Goal: Task Accomplishment & Management: Complete application form

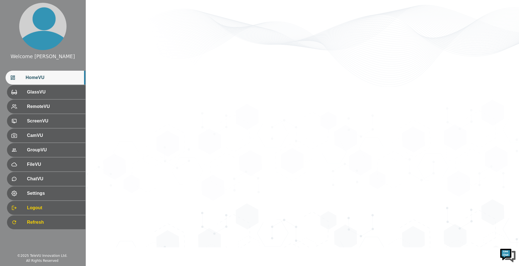
click at [52, 82] on div "HomeVU" at bounding box center [46, 78] width 80 height 14
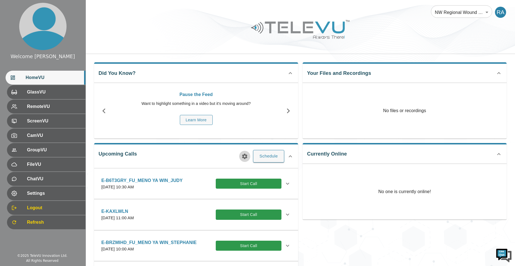
click at [246, 157] on icon "button" at bounding box center [244, 156] width 5 height 5
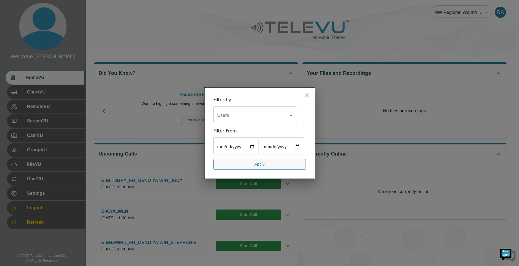
click at [253, 110] on input "Users" at bounding box center [251, 115] width 70 height 11
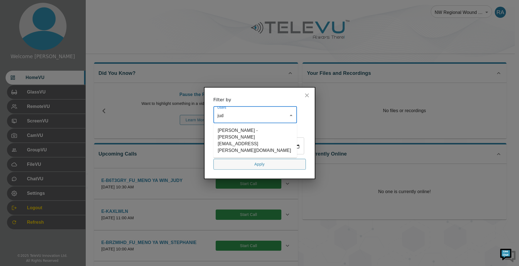
type input "[PERSON_NAME]"
click at [260, 125] on li "[PERSON_NAME] - [PERSON_NAME][EMAIL_ADDRESS][PERSON_NAME][DOMAIN_NAME]" at bounding box center [254, 140] width 83 height 30
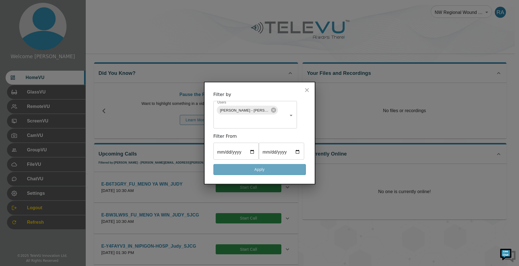
click at [272, 175] on button "Apply" at bounding box center [259, 169] width 92 height 11
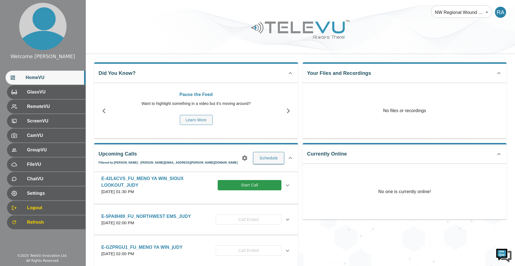
scroll to position [278, 0]
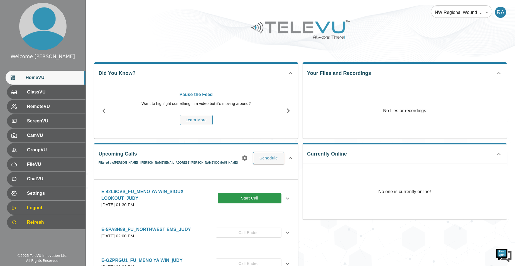
click at [151, 230] on p "E-5PA8H89_FU_NORTHWEST EMS_JUDY" at bounding box center [146, 229] width 90 height 7
click at [285, 231] on icon at bounding box center [287, 232] width 7 height 7
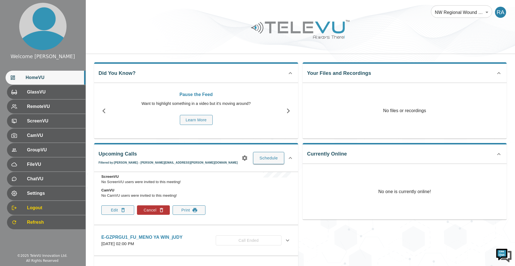
scroll to position [417, 0]
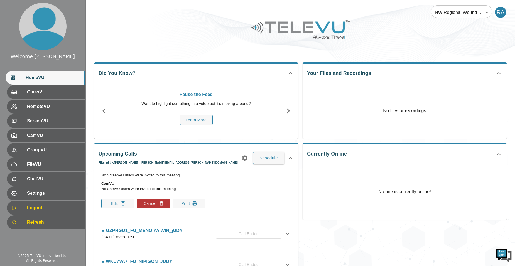
click at [361, 236] on div "Currently Online No one is currently online!" at bounding box center [402, 213] width 208 height 149
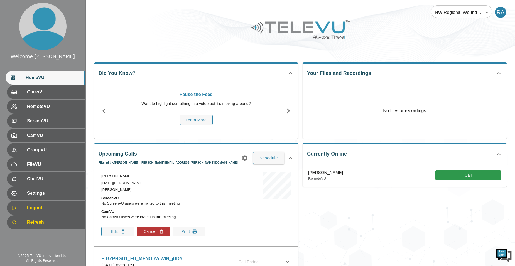
scroll to position [389, 0]
click at [107, 229] on button "Edit" at bounding box center [117, 230] width 33 height 9
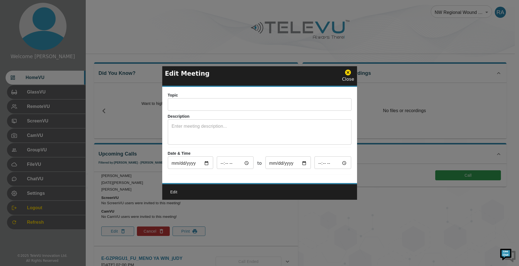
type input "E-5PA8H89_FU_NORTHWEST EMS_JUDY"
type textarea "SYSTEM 5"
type input "[DATE]"
type input "14:00"
type input "[DATE]"
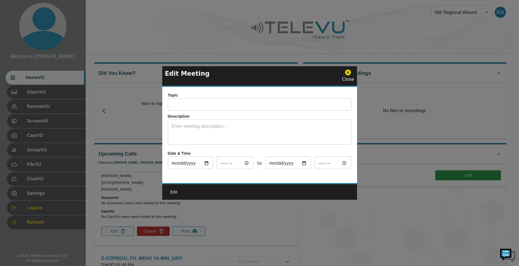
type input "15:00"
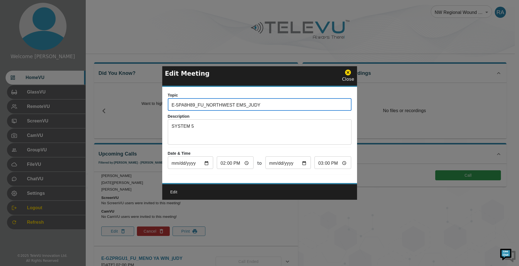
drag, startPoint x: 257, startPoint y: 101, endPoint x: 153, endPoint y: 99, distance: 103.8
click at [153, 99] on div "Edit Meeting Close Topic E-5PA8H89_FU_NORTHWEST EMS_JUDY ​ Description SYSTEM 5…" at bounding box center [259, 133] width 519 height 266
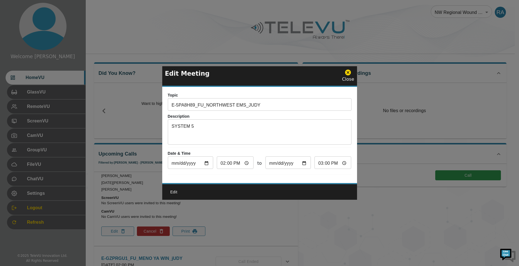
click at [348, 72] on icon at bounding box center [348, 73] width 6 height 6
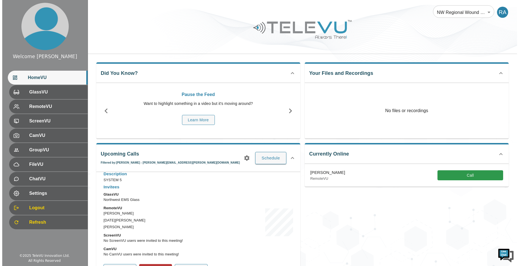
scroll to position [362, 0]
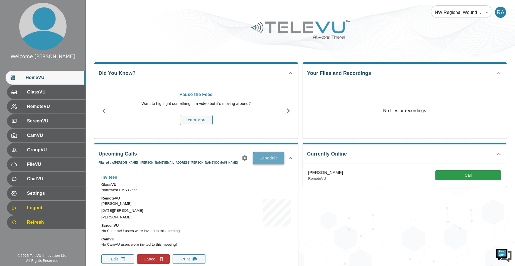
click at [266, 159] on button "Schedule" at bounding box center [268, 158] width 31 height 12
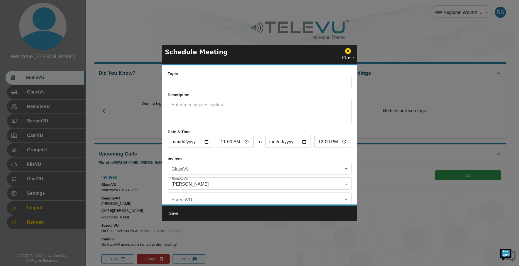
click at [211, 84] on input "text" at bounding box center [260, 83] width 184 height 11
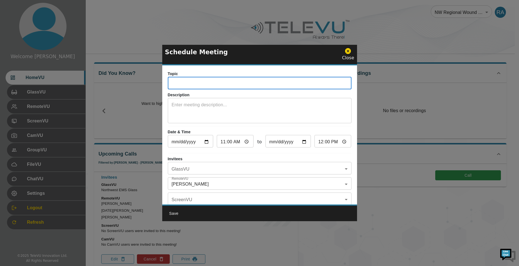
click at [210, 84] on input "text" at bounding box center [260, 83] width 184 height 11
click at [346, 53] on icon at bounding box center [347, 51] width 7 height 7
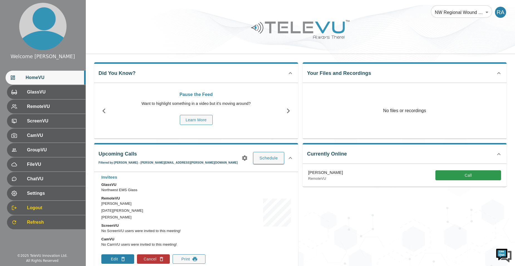
click at [120, 259] on icon "button" at bounding box center [123, 259] width 6 height 6
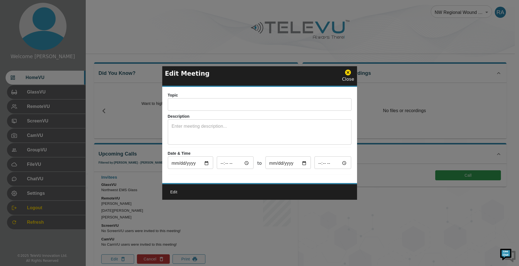
type input "E-5PA8H89_FU_NORTHWEST EMS_JUDY"
type textarea "SYSTEM 5"
type input "[DATE]"
type input "14:00"
type input "[DATE]"
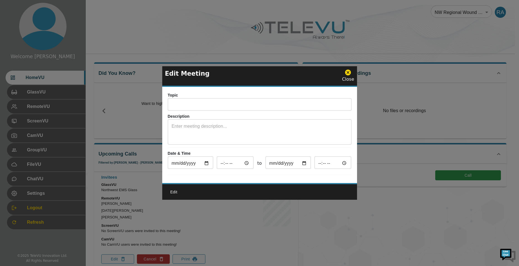
type input "15:00"
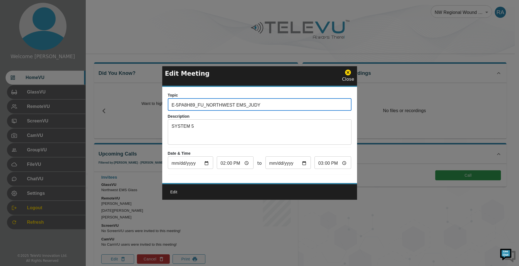
drag, startPoint x: 264, startPoint y: 100, endPoint x: 170, endPoint y: 104, distance: 93.9
click at [170, 104] on input "E-5PA8H89_FU_NORTHWEST EMS_JUDY" at bounding box center [260, 105] width 184 height 11
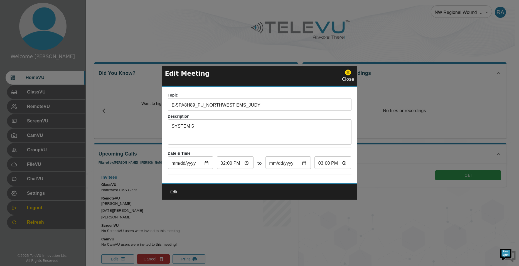
click at [349, 72] on icon at bounding box center [348, 73] width 6 height 6
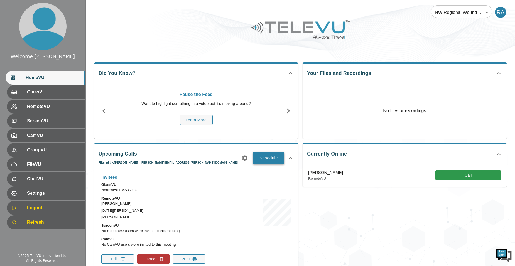
click at [265, 158] on button "Schedule" at bounding box center [268, 158] width 31 height 12
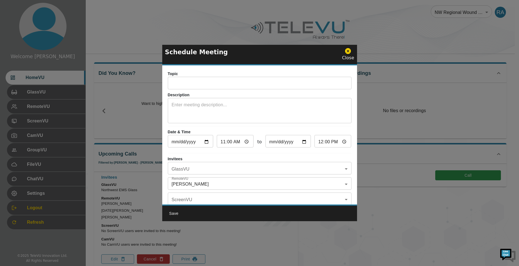
click at [209, 79] on input "text" at bounding box center [260, 83] width 184 height 11
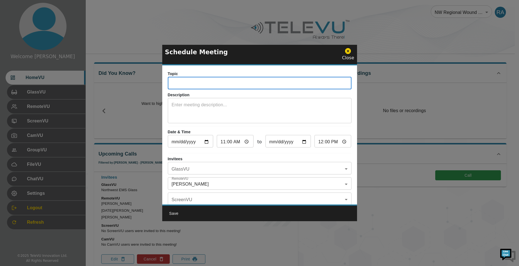
paste input "E-5PA8H89_FU_NORTHWEST EMS_JUDY"
type input "E-5PA8H89_FU_NORTHWEST EMS_JUDY"
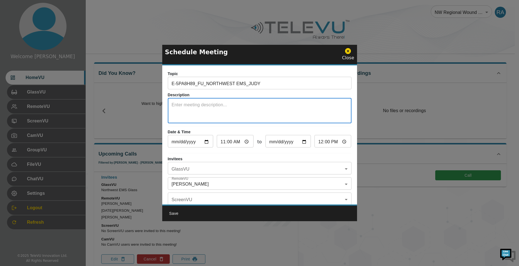
click at [205, 114] on textarea at bounding box center [260, 111] width 176 height 19
type textarea "System 5"
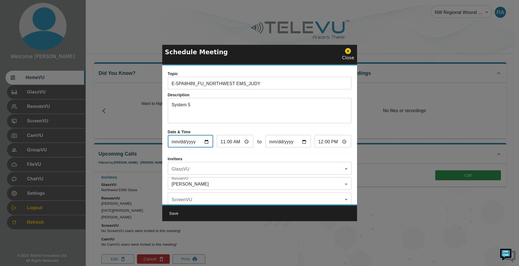
click at [210, 139] on input "[DATE]" at bounding box center [190, 141] width 45 height 11
click at [206, 141] on input "[DATE]" at bounding box center [190, 141] width 45 height 11
type input "[DATE]"
click at [243, 140] on input "11:00" at bounding box center [235, 141] width 37 height 11
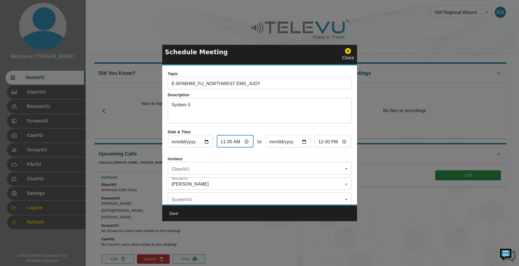
type input "01:00"
type input "02:00"
type input "01:30"
type input "02:30"
type input "13:30"
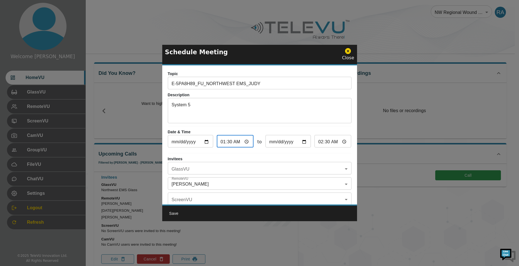
type input "14:30"
type input "13:30"
click at [325, 141] on input "14:30" at bounding box center [332, 141] width 37 height 11
type input "14:00"
click at [236, 173] on body "Welcome [PERSON_NAME] HomeVU GlassVU RemoteVU ScreenVU CamVU GroupVU FileVU Cha…" at bounding box center [259, 219] width 519 height 438
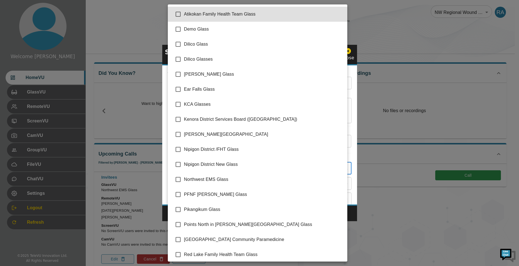
click at [201, 179] on span "Northwest EMS Glass" at bounding box center [263, 179] width 159 height 7
type input "Northwest EMS Glass"
checkbox input "true"
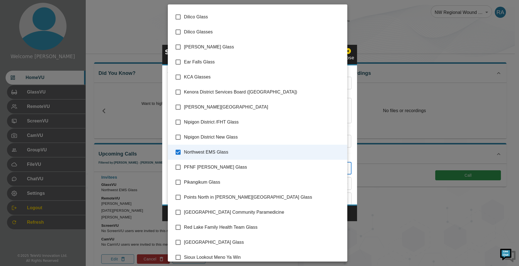
scroll to position [63, 0]
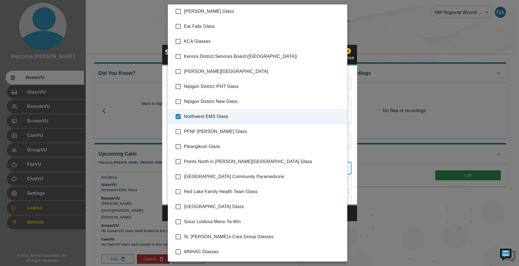
click at [354, 209] on div at bounding box center [259, 133] width 519 height 266
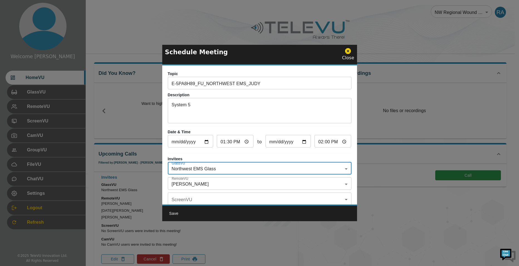
click at [186, 182] on body "Welcome [PERSON_NAME] HomeVU GlassVU RemoteVU ScreenVU CamVU GroupVU FileVU Cha…" at bounding box center [259, 219] width 519 height 438
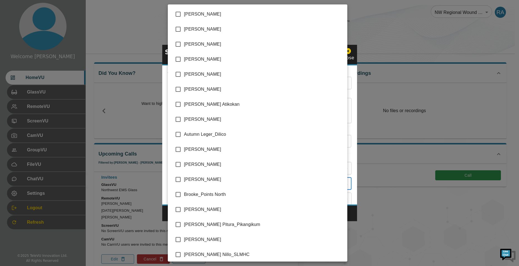
scroll to position [1128, 0]
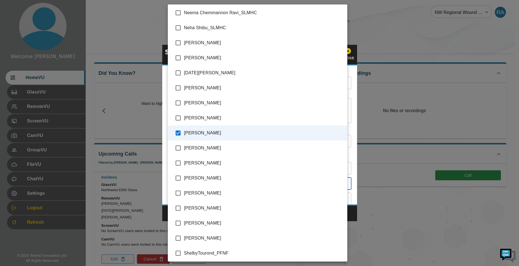
click at [177, 132] on input "checkbox" at bounding box center [178, 133] width 12 height 12
checkbox input "false"
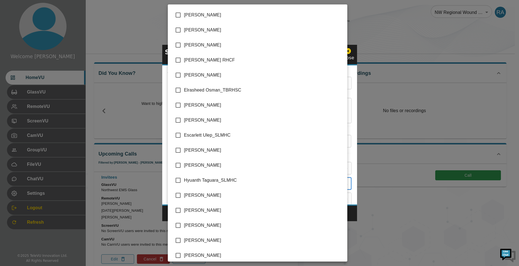
scroll to position [389, 0]
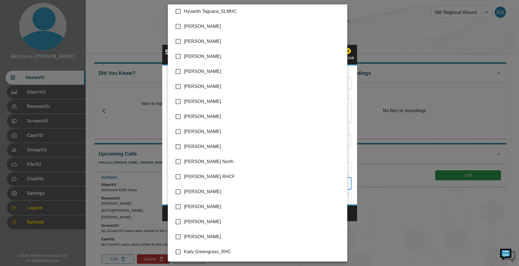
click at [179, 207] on input "checkbox" at bounding box center [178, 207] width 12 height 12
checkbox input "true"
type input "[PERSON_NAME]"
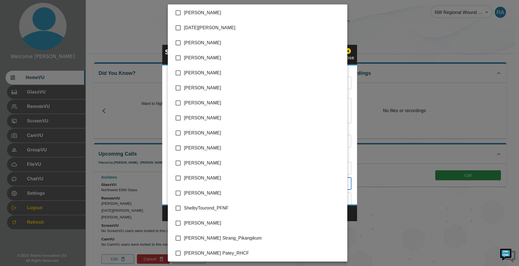
scroll to position [1173, 0]
click at [179, 86] on input "checkbox" at bounding box center [178, 88] width 12 height 12
checkbox input "true"
type input "[PERSON_NAME],[PERSON_NAME]"
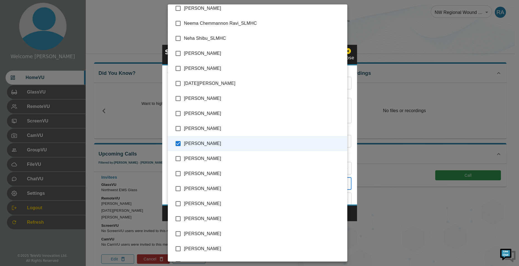
scroll to position [1117, 0]
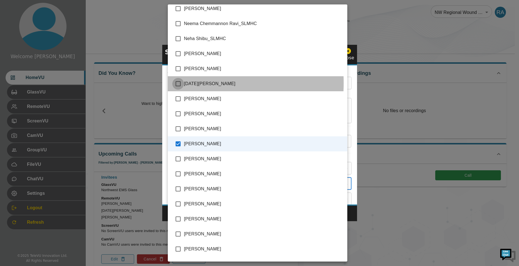
click at [179, 83] on input "checkbox" at bounding box center [178, 84] width 12 height 12
checkbox input "true"
type input "[PERSON_NAME],[PERSON_NAME],[DATE][PERSON_NAME]"
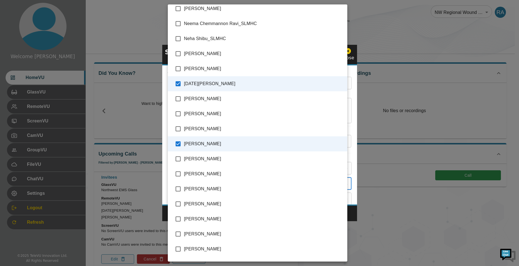
click at [355, 211] on div at bounding box center [259, 133] width 519 height 266
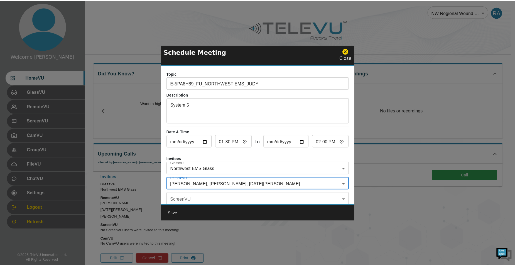
scroll to position [33, 0]
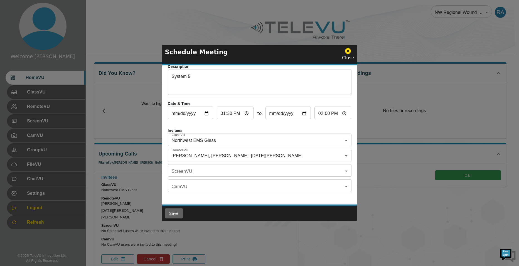
click at [178, 213] on button "Save" at bounding box center [174, 213] width 18 height 10
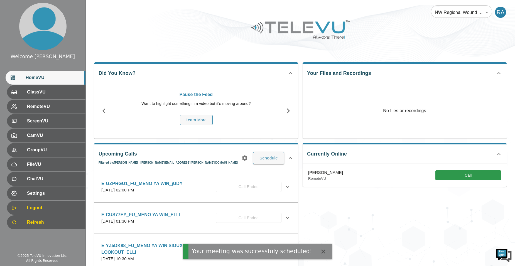
click at [249, 160] on button "button" at bounding box center [244, 157] width 11 height 11
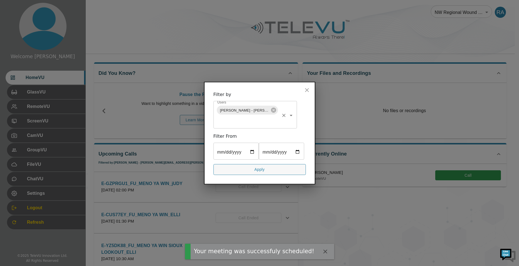
click at [274, 108] on icon at bounding box center [273, 110] width 5 height 5
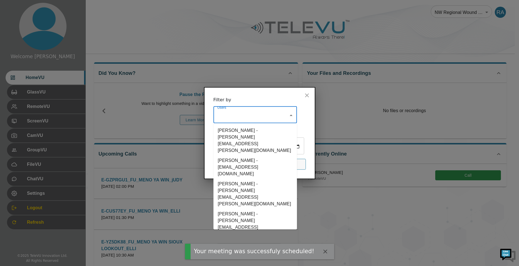
click at [271, 110] on input "Users" at bounding box center [251, 115] width 70 height 11
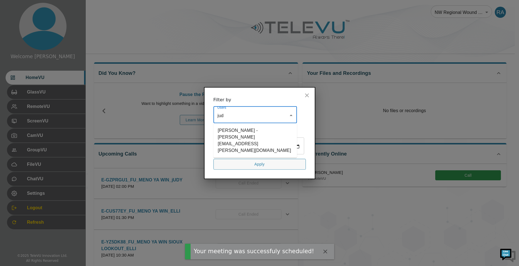
type input "[PERSON_NAME]"
click at [261, 125] on li "[PERSON_NAME] - [PERSON_NAME][EMAIL_ADDRESS][PERSON_NAME][DOMAIN_NAME]" at bounding box center [254, 140] width 83 height 30
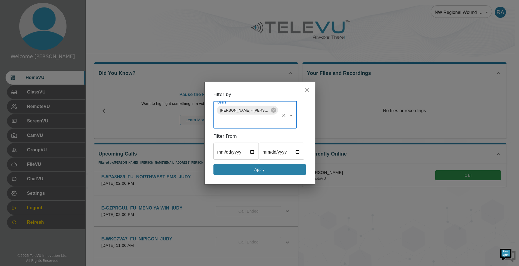
click at [274, 175] on button "Apply" at bounding box center [259, 169] width 92 height 11
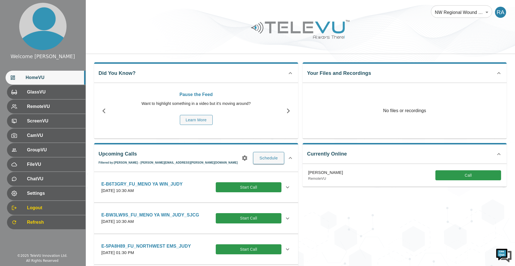
scroll to position [28, 0]
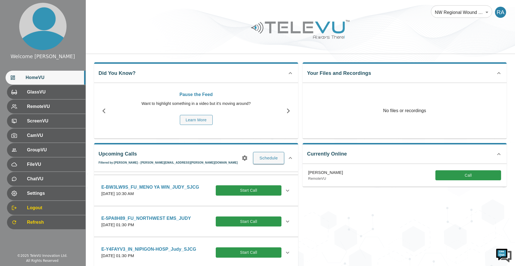
click at [166, 220] on p "E-5PA8H89_FU_NORTHWEST EMS_JUDY" at bounding box center [146, 218] width 90 height 7
click at [285, 219] on icon at bounding box center [287, 221] width 7 height 7
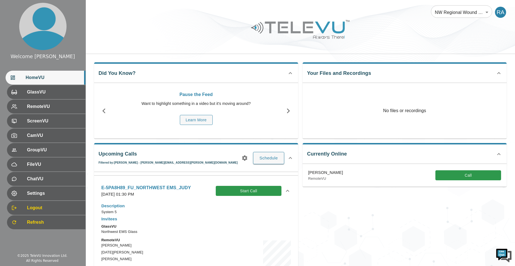
scroll to position [111, 0]
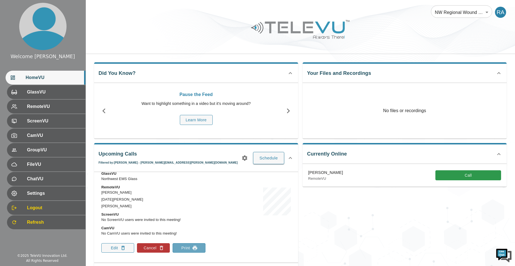
click at [183, 251] on button "Print" at bounding box center [188, 247] width 33 height 9
click at [409, 204] on div "Currently Online [PERSON_NAME] RemoteVU Call" at bounding box center [402, 213] width 208 height 149
